Goal: Navigation & Orientation: Find specific page/section

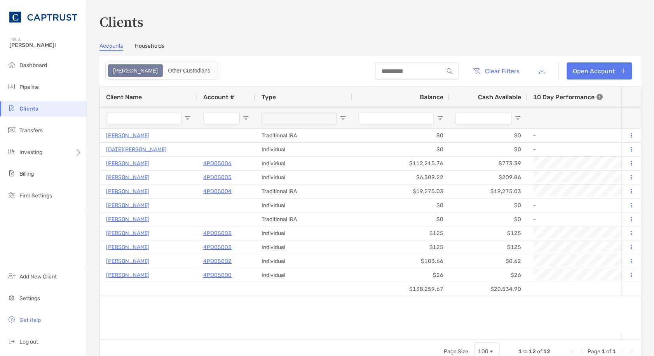
click at [154, 45] on link "Households" at bounding box center [150, 47] width 30 height 9
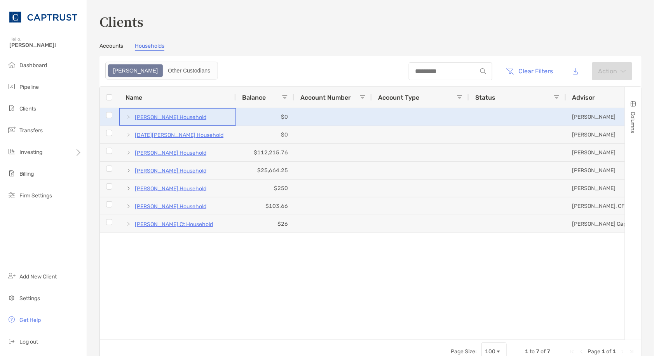
click at [127, 117] on span at bounding box center [128, 117] width 6 height 6
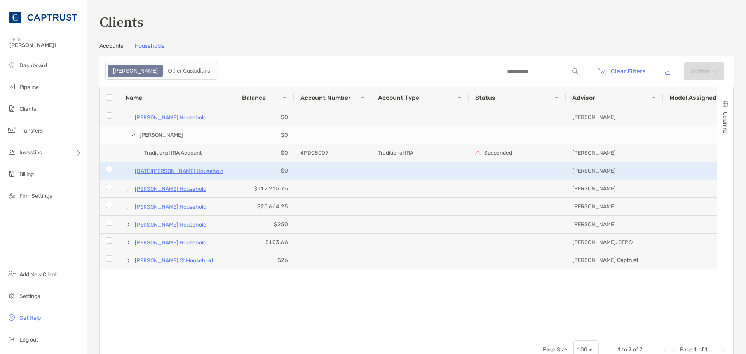
click at [129, 170] on span at bounding box center [128, 171] width 6 height 6
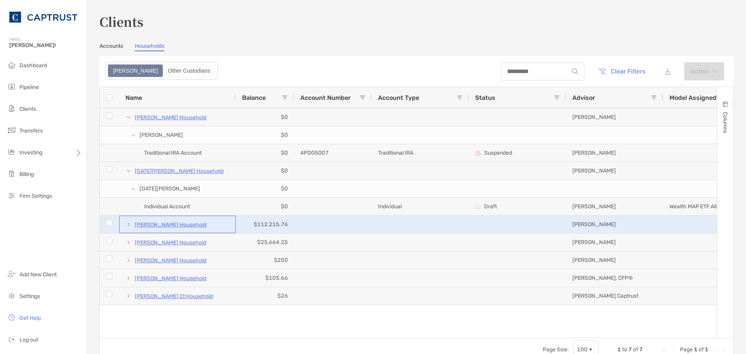
click at [125, 226] on span at bounding box center [128, 224] width 6 height 6
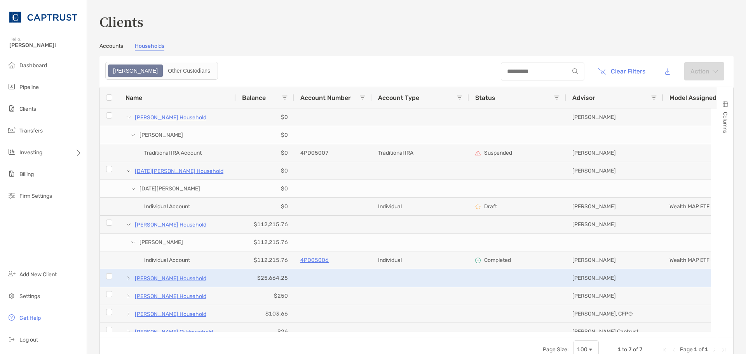
click at [128, 280] on span at bounding box center [128, 278] width 6 height 6
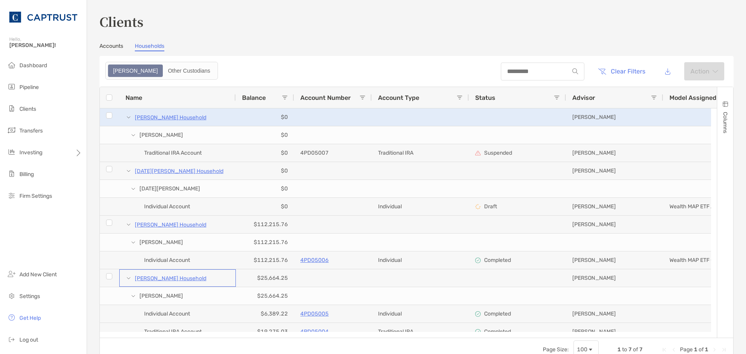
scroll to position [116, 0]
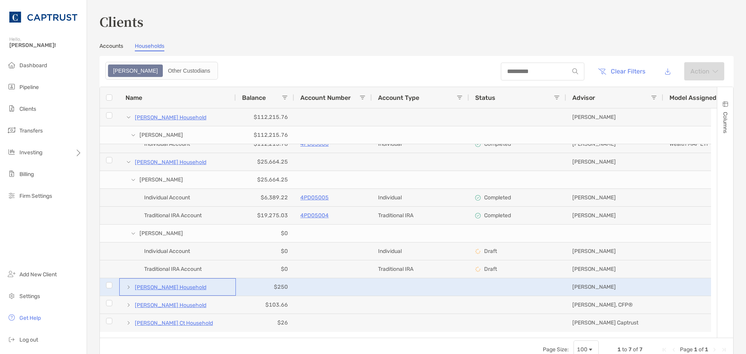
click at [131, 285] on span at bounding box center [128, 287] width 6 height 6
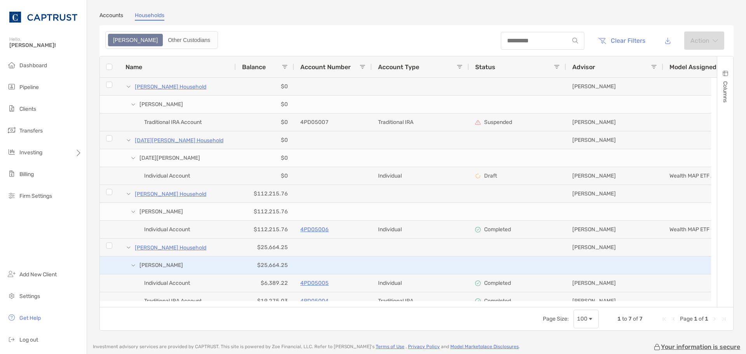
scroll to position [0, 0]
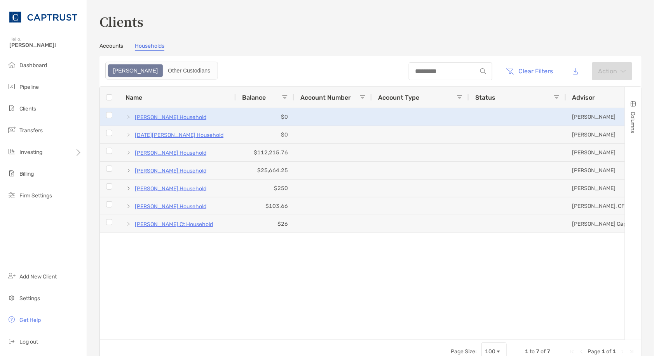
click at [127, 116] on span at bounding box center [128, 117] width 6 height 6
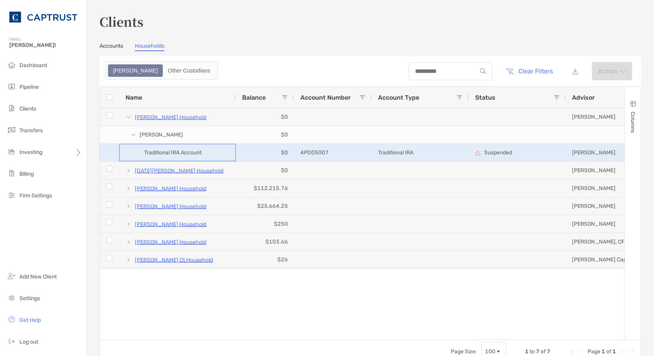
click at [172, 151] on span "Traditional IRA Account" at bounding box center [172, 152] width 57 height 13
click at [174, 154] on span "Traditional IRA Account" at bounding box center [172, 152] width 57 height 13
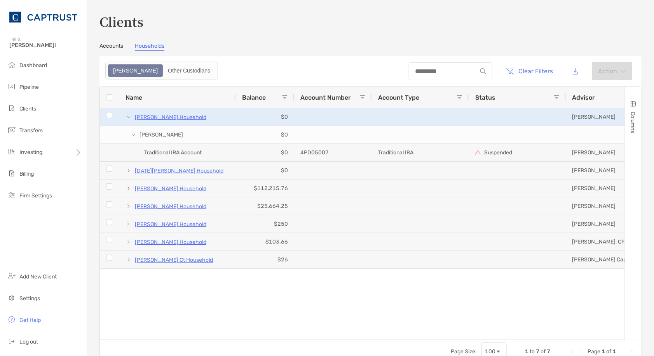
click at [184, 115] on p "[PERSON_NAME] Household" at bounding box center [170, 118] width 71 height 10
